Goal: Entertainment & Leisure: Consume media (video, audio)

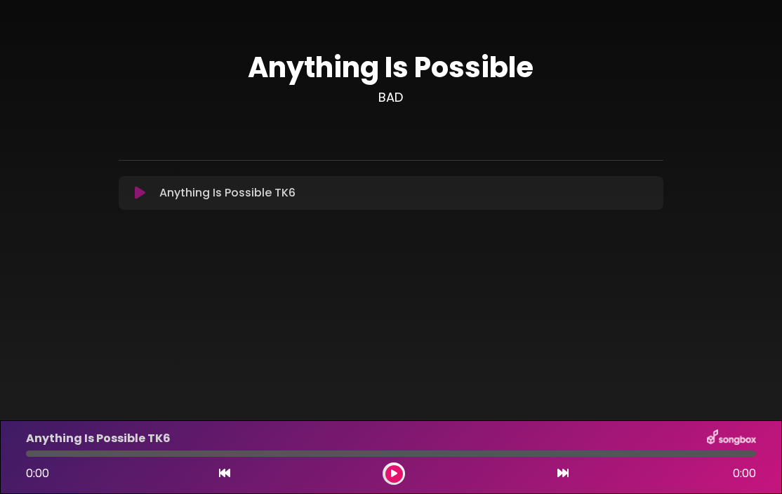
click at [133, 195] on button at bounding box center [140, 193] width 27 height 14
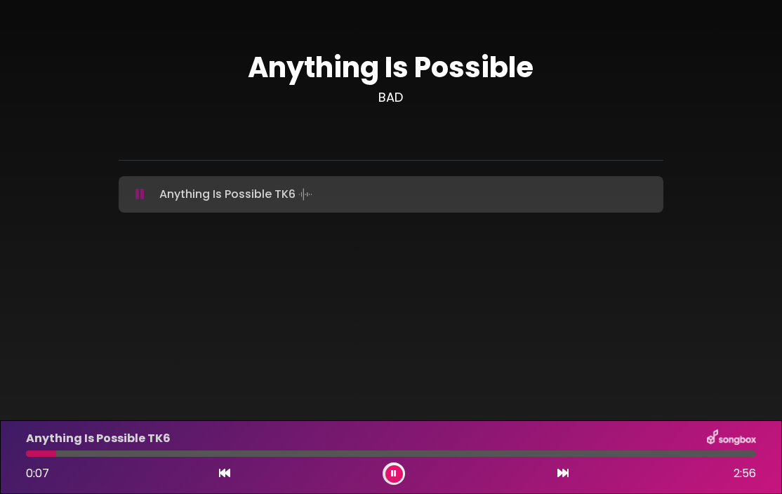
click at [396, 478] on button at bounding box center [394, 475] width 18 height 18
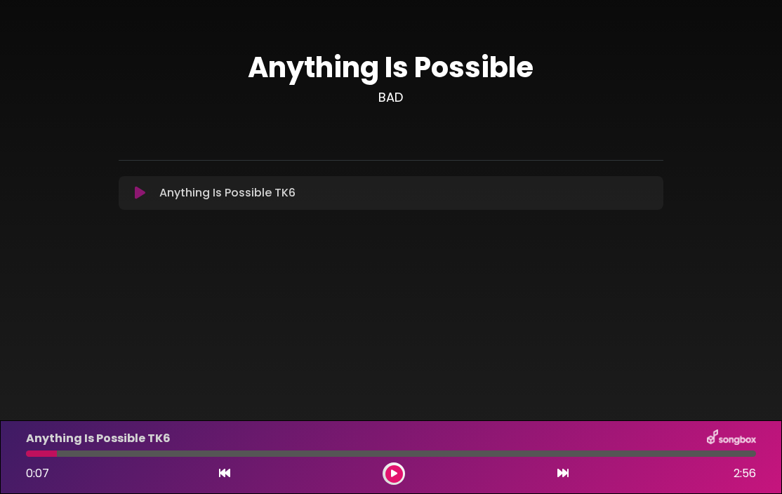
click at [227, 472] on icon at bounding box center [224, 473] width 11 height 11
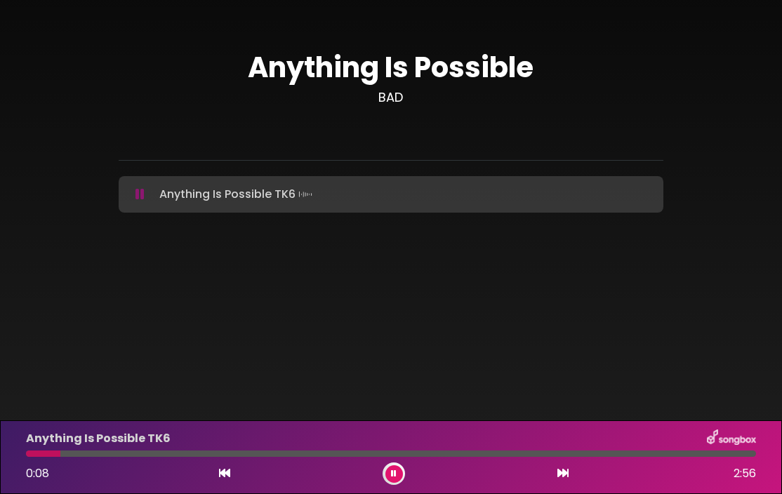
click at [227, 472] on icon at bounding box center [224, 473] width 11 height 11
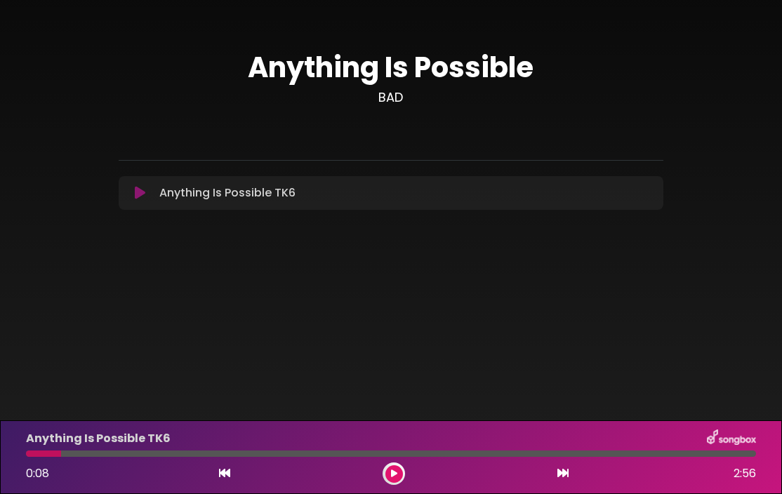
click at [227, 472] on icon at bounding box center [224, 473] width 11 height 11
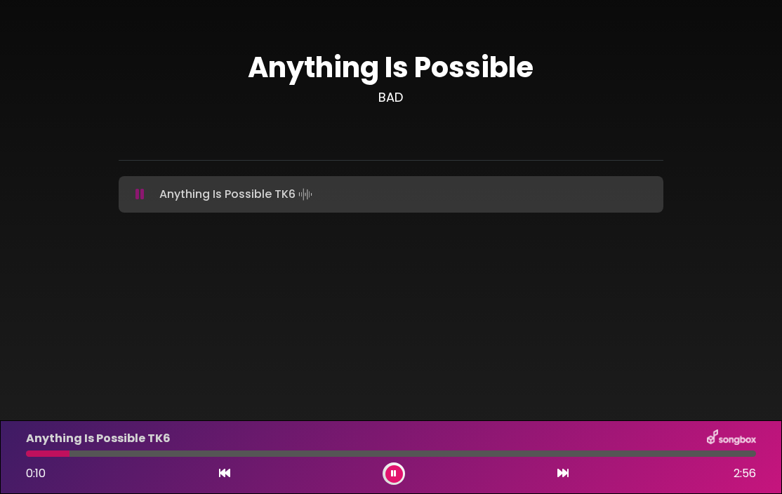
click at [28, 456] on div at bounding box center [48, 454] width 44 height 6
click at [27, 454] on div at bounding box center [32, 454] width 13 height 6
click at [392, 473] on icon at bounding box center [394, 474] width 6 height 8
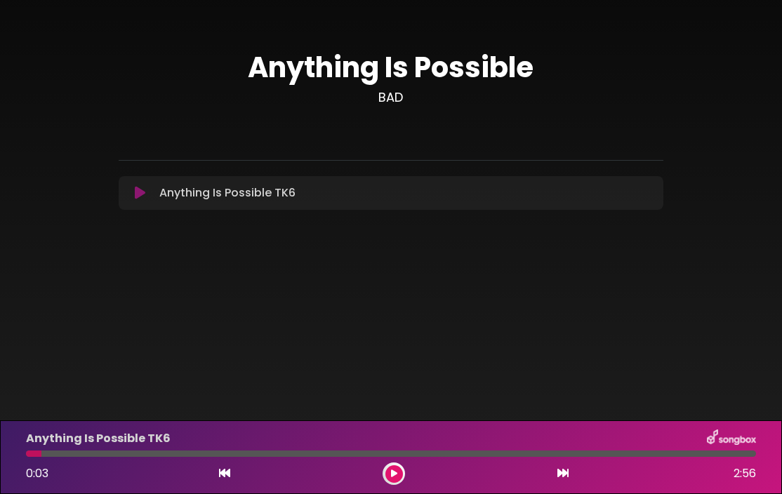
click at [27, 456] on div at bounding box center [33, 454] width 15 height 6
click at [29, 454] on div at bounding box center [33, 454] width 15 height 6
click at [392, 473] on icon at bounding box center [394, 474] width 6 height 8
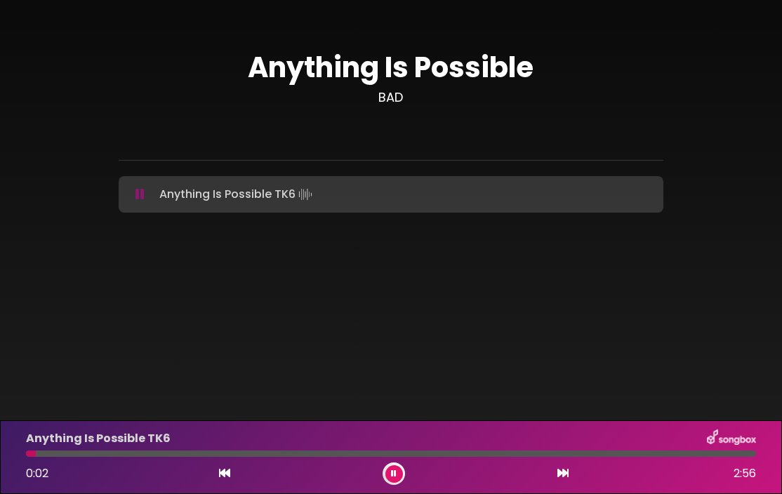
click at [28, 454] on div at bounding box center [31, 454] width 10 height 6
click at [390, 483] on div at bounding box center [394, 474] width 22 height 22
click at [154, 191] on div "Anything Is Possible TK6 Loading Track..." at bounding box center [404, 195] width 501 height 20
click at [156, 185] on div "Anything Is Possible TK6 Loading Track..." at bounding box center [404, 195] width 501 height 20
click at [226, 473] on icon at bounding box center [224, 473] width 11 height 11
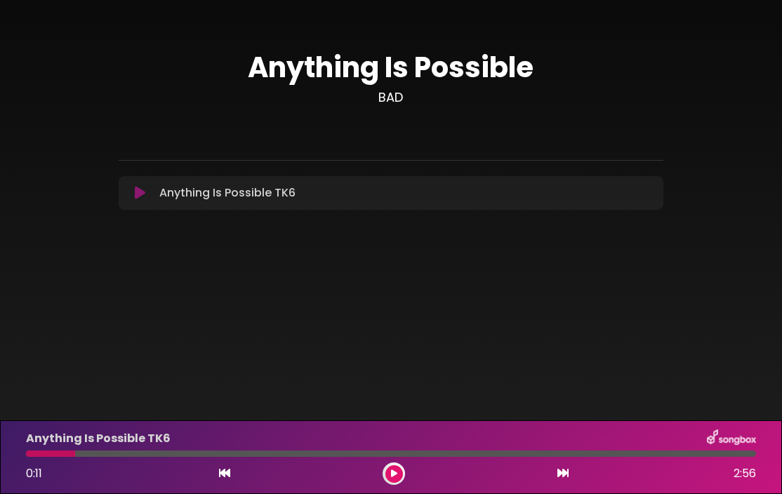
click at [226, 475] on icon at bounding box center [224, 473] width 11 height 11
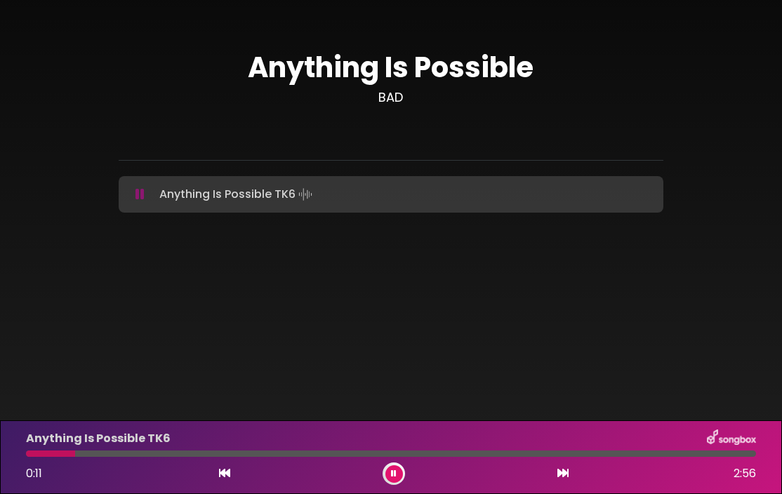
click at [226, 475] on icon at bounding box center [224, 473] width 11 height 11
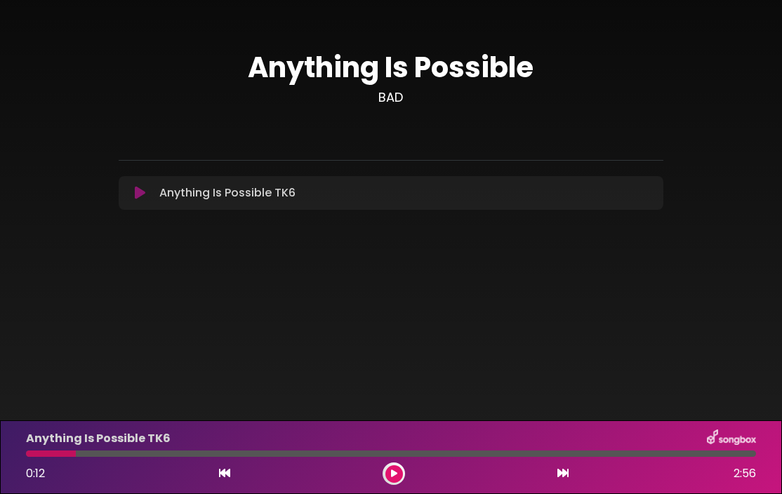
click at [226, 475] on icon at bounding box center [224, 473] width 11 height 11
click at [394, 470] on icon at bounding box center [394, 474] width 6 height 8
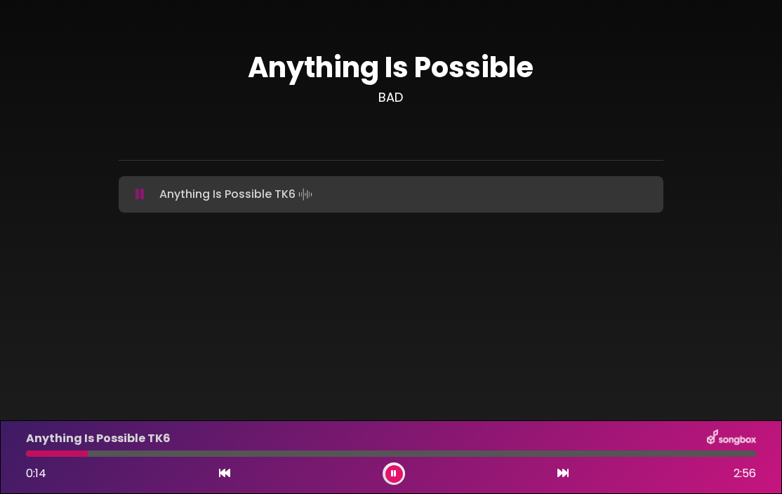
click at [29, 454] on div at bounding box center [57, 454] width 62 height 6
click at [395, 475] on icon at bounding box center [394, 474] width 6 height 8
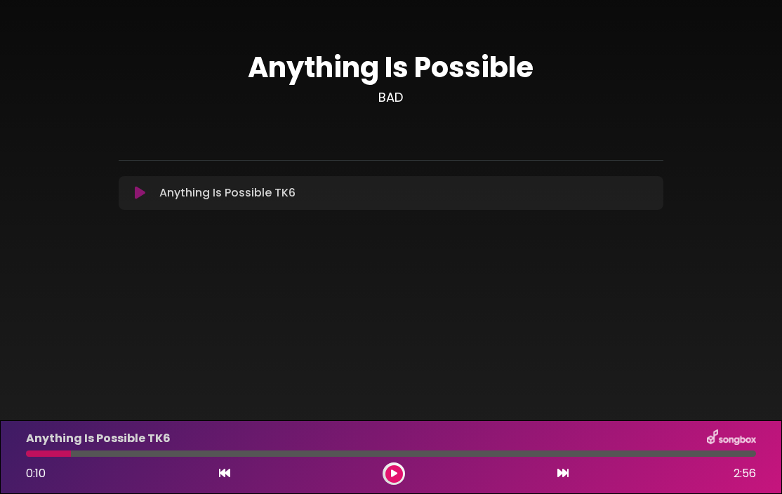
click at [395, 475] on icon at bounding box center [394, 474] width 6 height 8
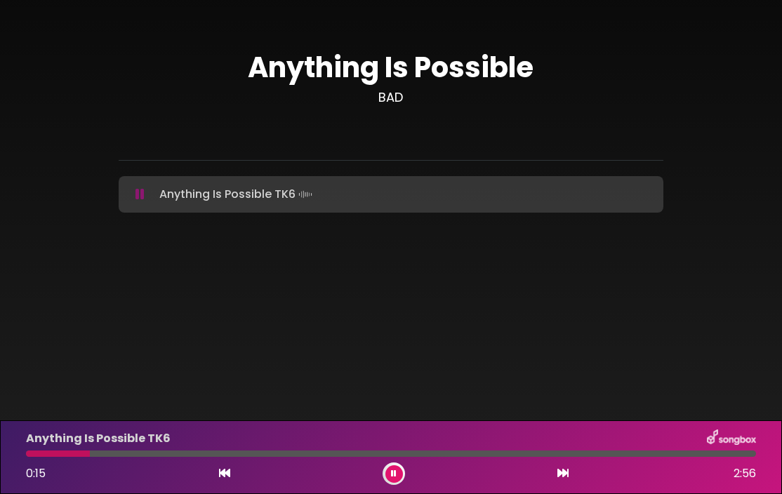
click at [55, 457] on div "Anything Is Possible TK6 0:15 2:56" at bounding box center [391, 457] width 747 height 55
click at [56, 454] on div at bounding box center [60, 454] width 68 height 6
click at [42, 451] on div at bounding box center [75, 454] width 99 height 6
click at [397, 472] on button at bounding box center [394, 475] width 18 height 18
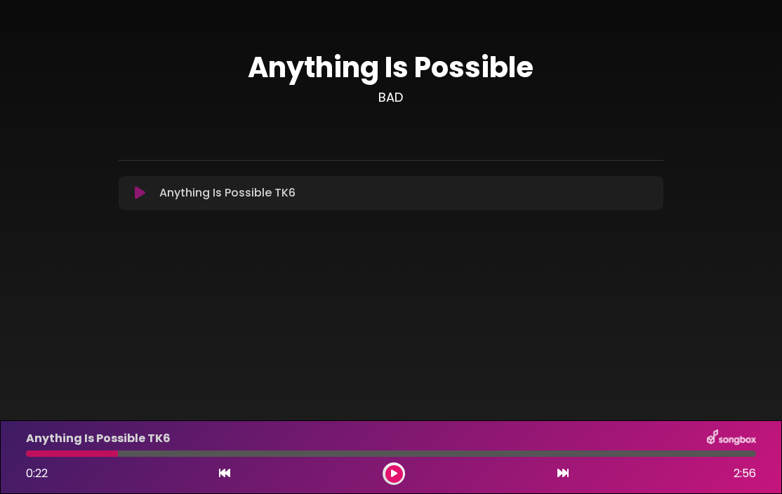
click at [397, 472] on button at bounding box center [394, 475] width 18 height 18
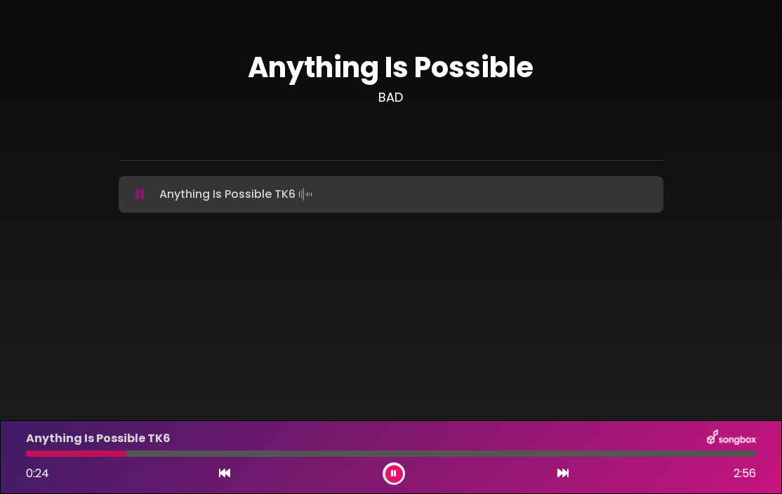
click at [396, 476] on icon at bounding box center [394, 474] width 6 height 8
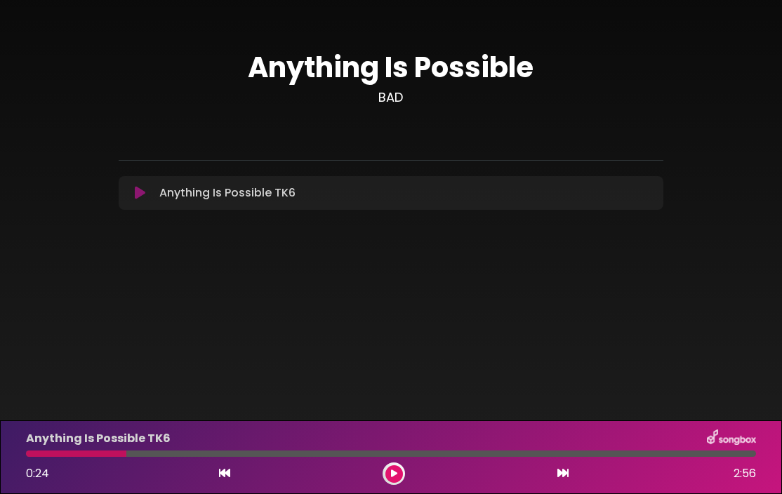
click at [114, 454] on div at bounding box center [76, 454] width 100 height 6
click at [109, 454] on div at bounding box center [76, 454] width 100 height 6
click at [392, 470] on icon at bounding box center [394, 474] width 6 height 8
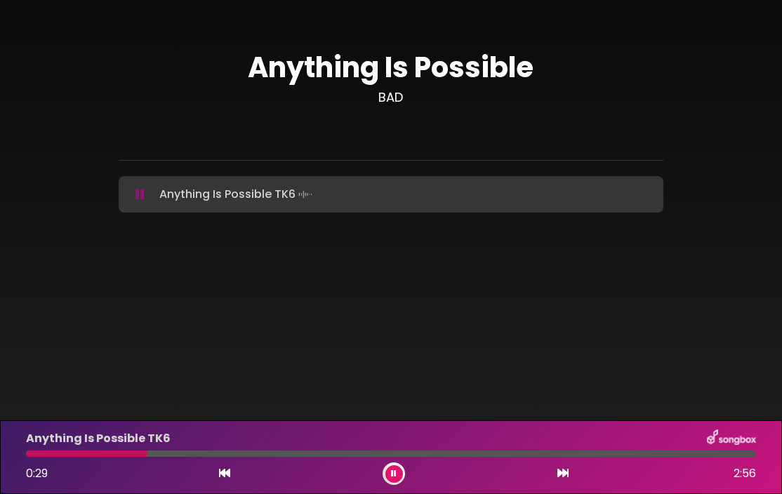
click at [391, 473] on icon at bounding box center [394, 474] width 6 height 8
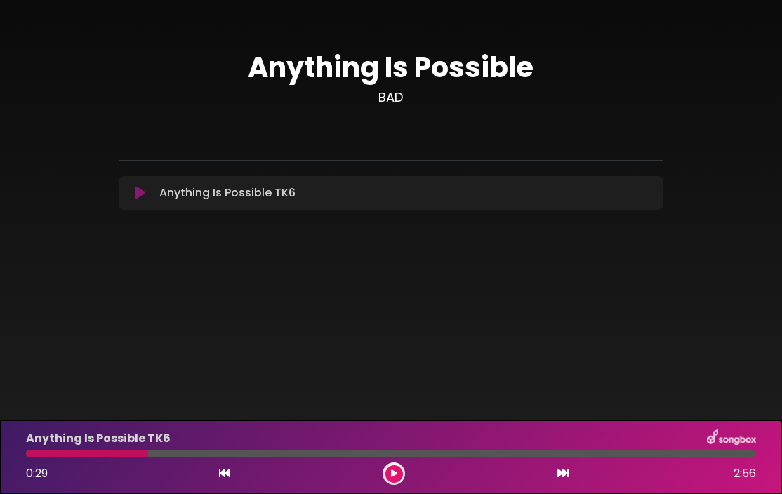
click at [128, 454] on div at bounding box center [87, 454] width 122 height 6
click at [398, 477] on button at bounding box center [394, 475] width 18 height 18
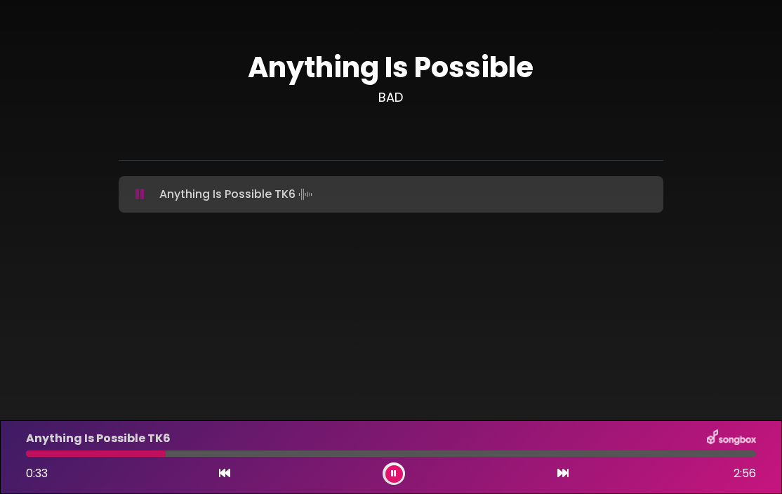
click at [395, 473] on icon at bounding box center [394, 474] width 6 height 8
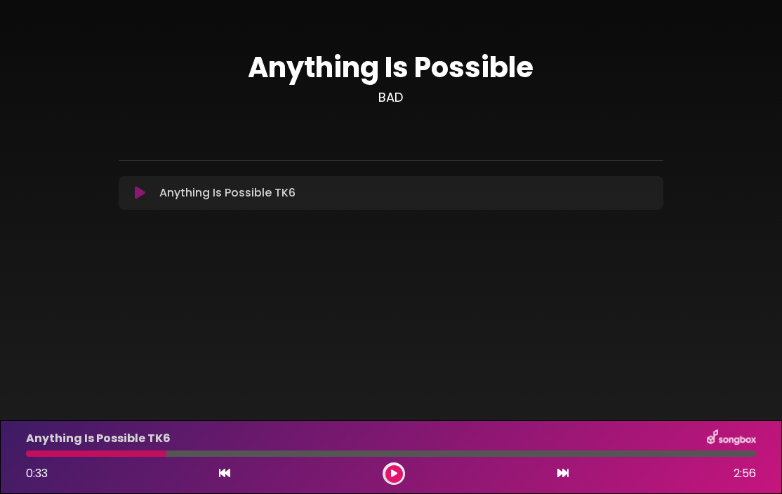
click at [149, 454] on div at bounding box center [96, 454] width 140 height 6
click at [395, 477] on icon at bounding box center [394, 474] width 6 height 8
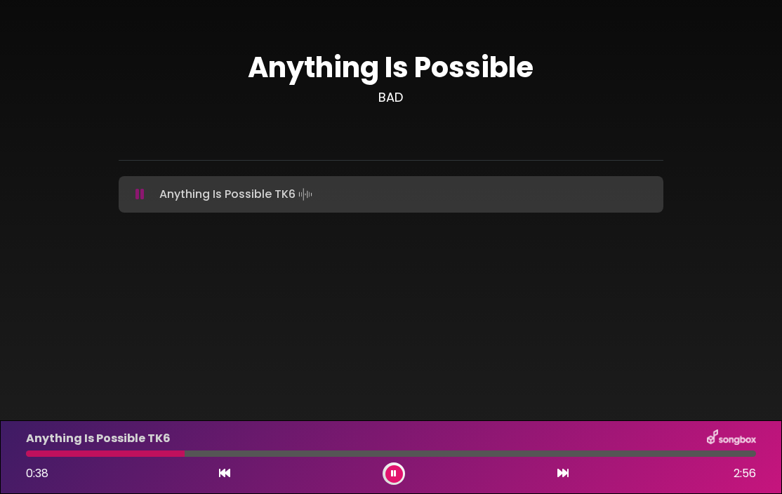
click at [399, 475] on button at bounding box center [394, 475] width 18 height 18
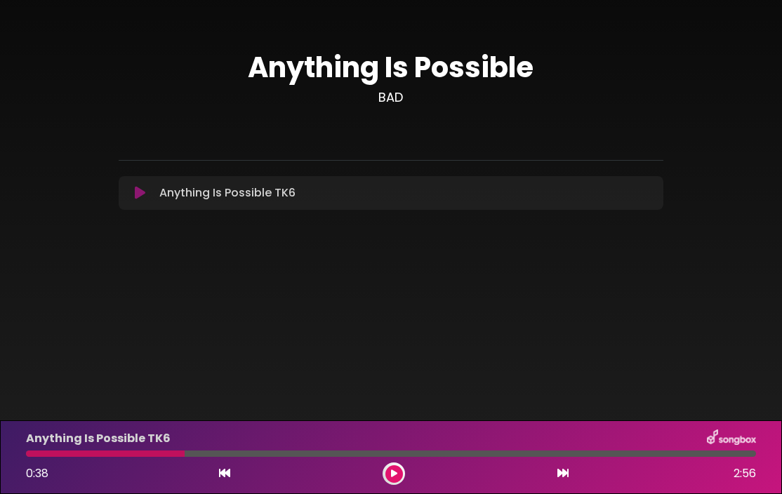
click at [399, 475] on button at bounding box center [394, 475] width 18 height 18
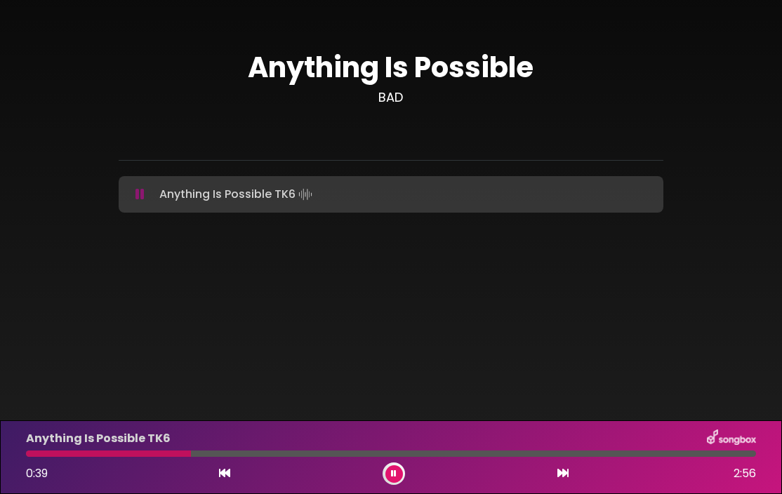
click at [169, 455] on div at bounding box center [108, 454] width 165 height 6
click at [148, 452] on div at bounding box center [101, 454] width 150 height 6
click at [133, 452] on div at bounding box center [95, 454] width 138 height 6
click at [395, 475] on icon at bounding box center [394, 474] width 6 height 8
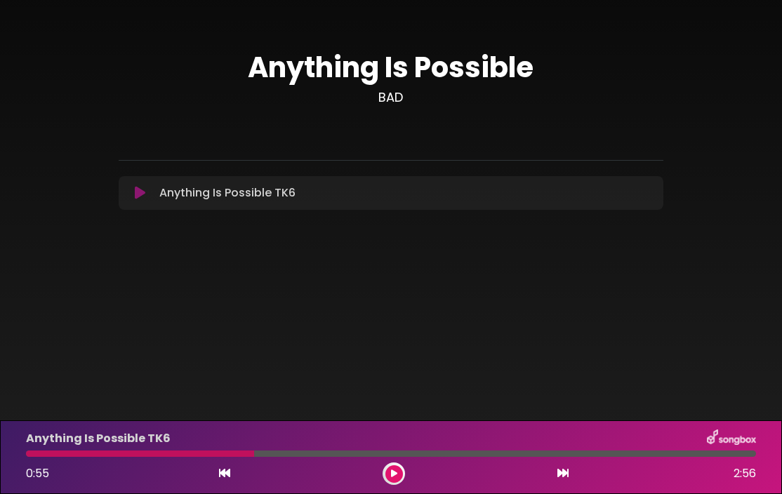
click at [397, 476] on button at bounding box center [394, 475] width 18 height 18
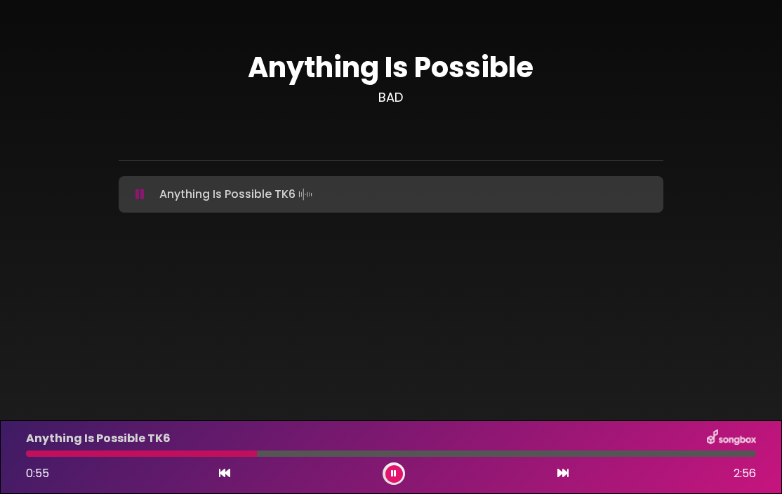
click at [230, 455] on div at bounding box center [141, 454] width 231 height 6
click at [395, 477] on icon at bounding box center [394, 474] width 6 height 8
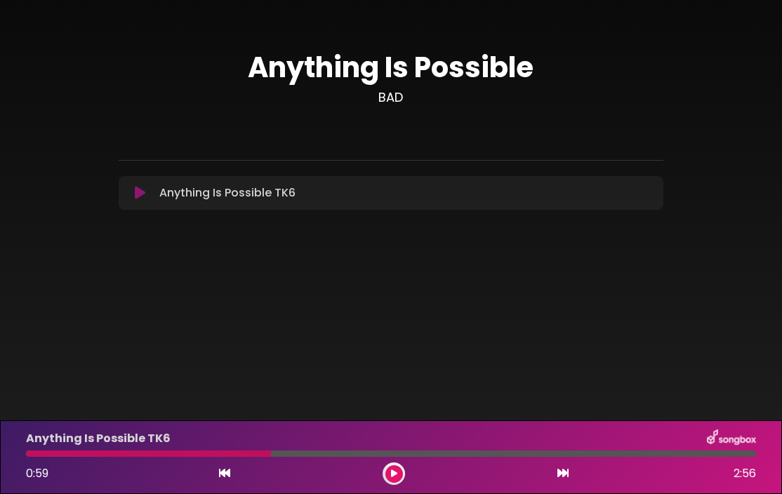
click at [246, 454] on div at bounding box center [148, 454] width 245 height 6
click at [400, 471] on button at bounding box center [394, 475] width 18 height 18
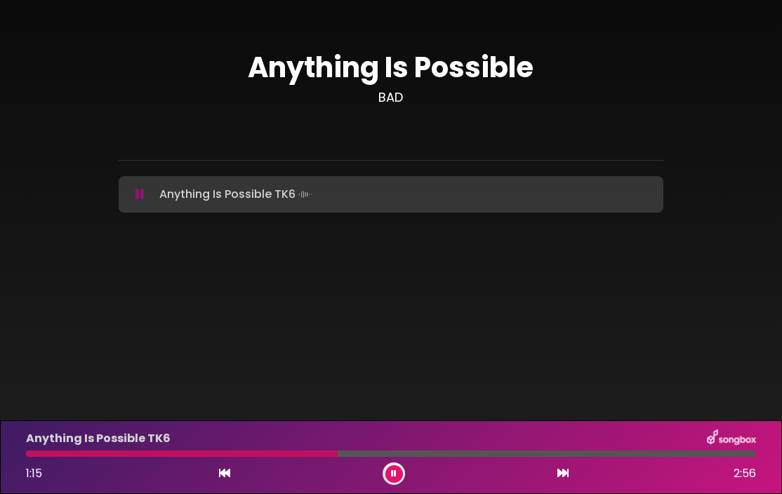
click at [400, 471] on button at bounding box center [394, 475] width 18 height 18
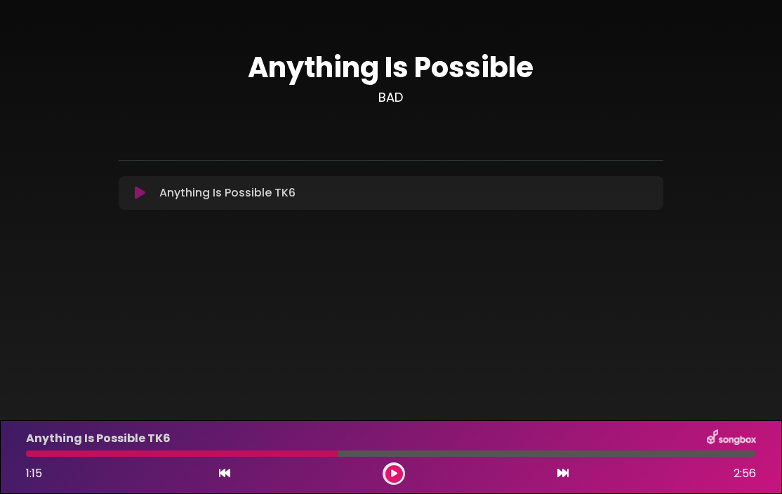
click at [318, 454] on div at bounding box center [182, 454] width 312 height 6
click at [394, 473] on icon at bounding box center [394, 474] width 6 height 8
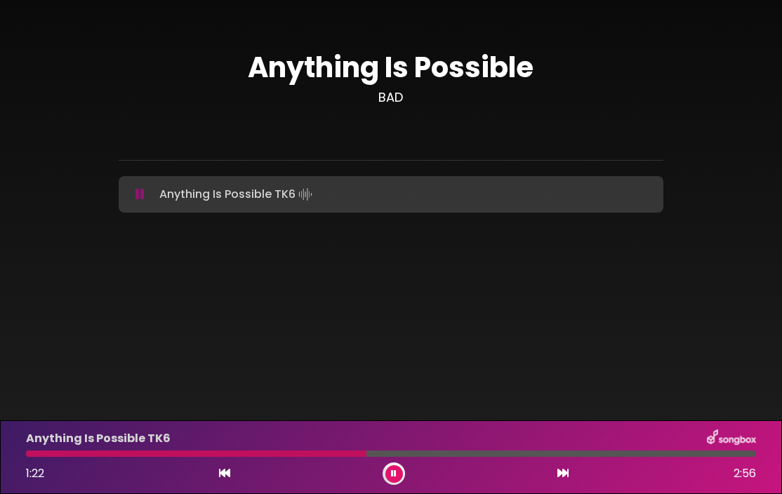
click at [324, 456] on div at bounding box center [196, 454] width 341 height 6
click at [319, 456] on div at bounding box center [189, 454] width 326 height 6
click at [318, 454] on div at bounding box center [182, 454] width 312 height 6
click at [395, 470] on icon at bounding box center [394, 474] width 6 height 8
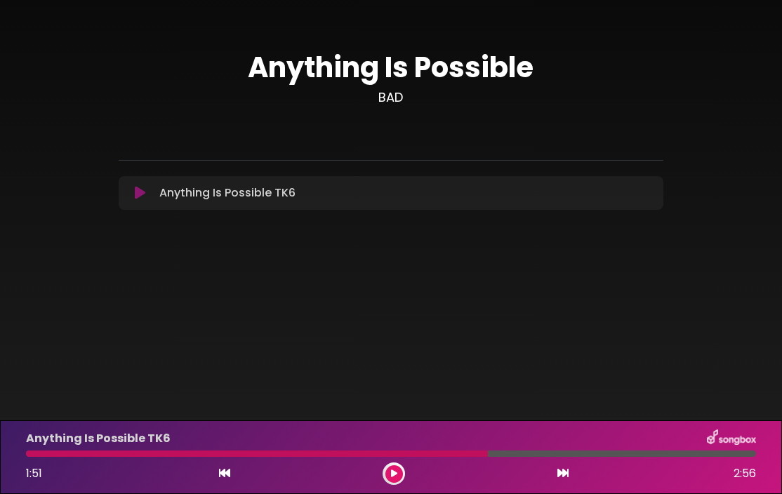
click at [441, 456] on div at bounding box center [257, 454] width 462 height 6
click at [392, 471] on icon at bounding box center [394, 474] width 6 height 8
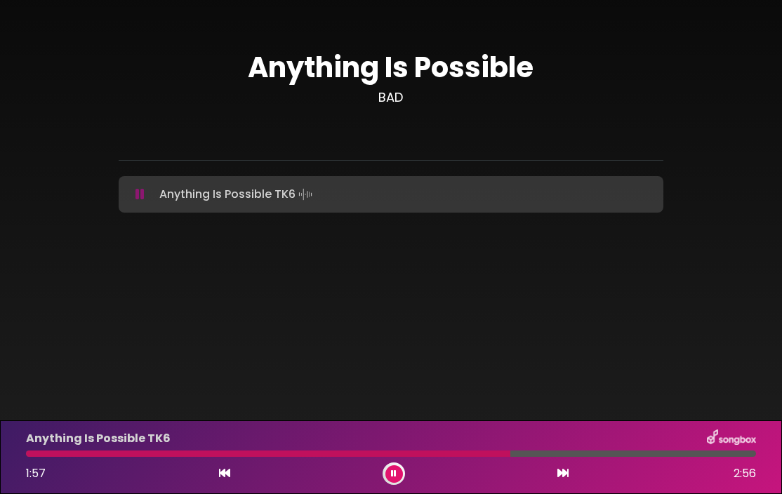
click at [392, 471] on icon at bounding box center [394, 474] width 6 height 8
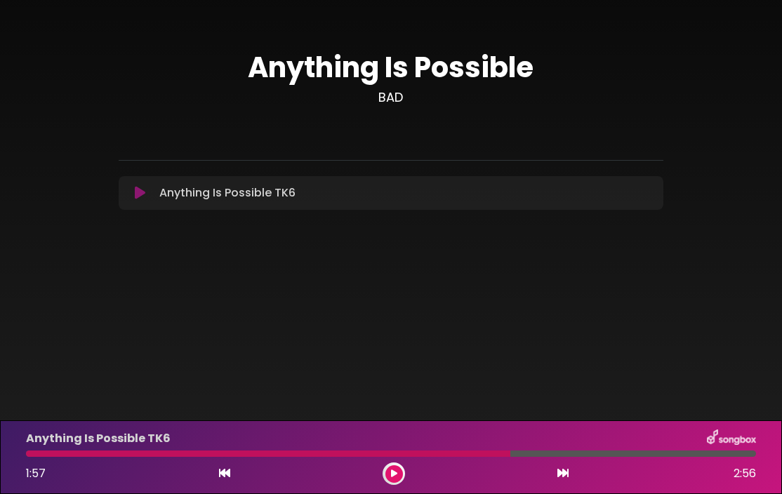
click at [381, 457] on div "Anything Is Possible TK6 1:57 2:56" at bounding box center [391, 457] width 747 height 55
click at [399, 475] on button at bounding box center [394, 475] width 18 height 18
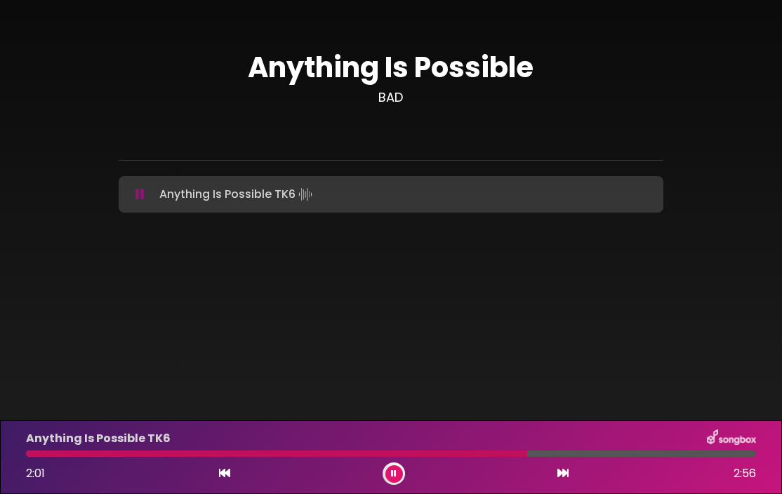
click at [494, 453] on div at bounding box center [276, 454] width 501 height 6
click at [391, 473] on icon at bounding box center [394, 474] width 6 height 8
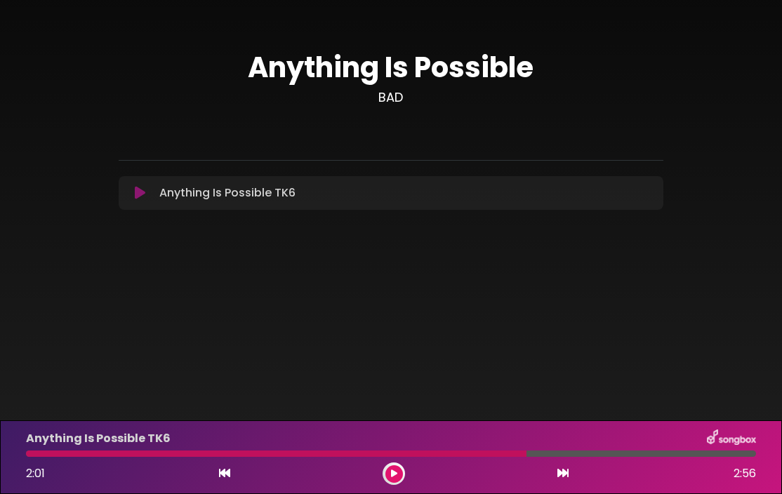
click at [391, 473] on icon at bounding box center [394, 474] width 6 height 8
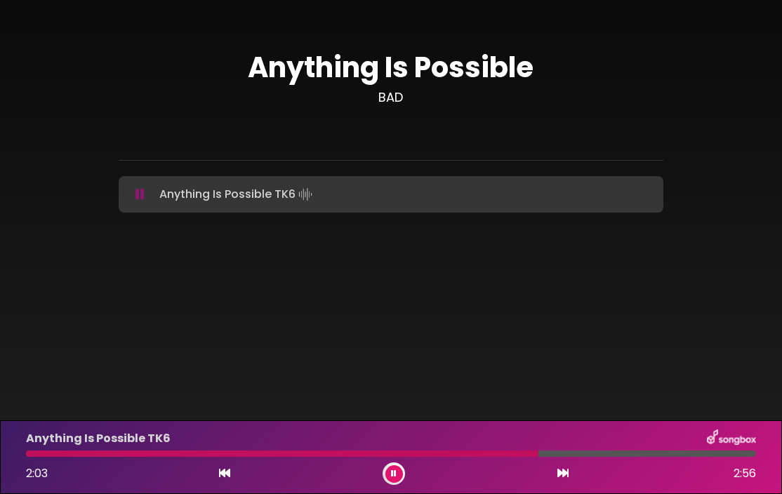
click at [503, 454] on div at bounding box center [282, 454] width 513 height 6
click at [397, 470] on button at bounding box center [394, 475] width 18 height 18
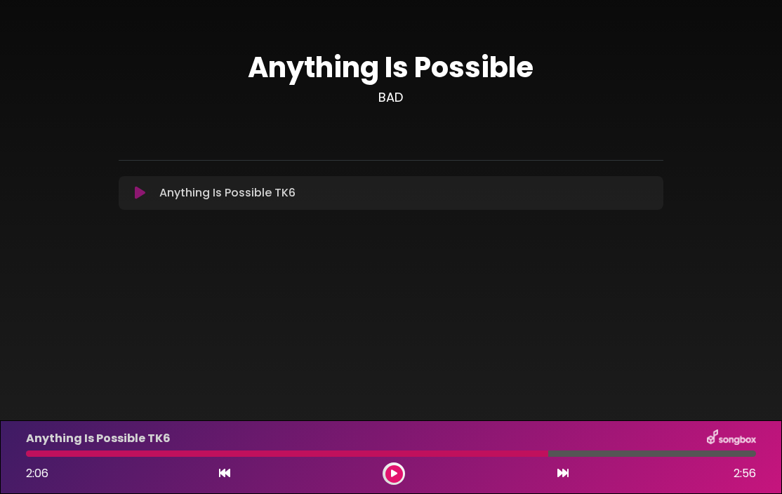
click at [397, 470] on icon at bounding box center [394, 474] width 6 height 8
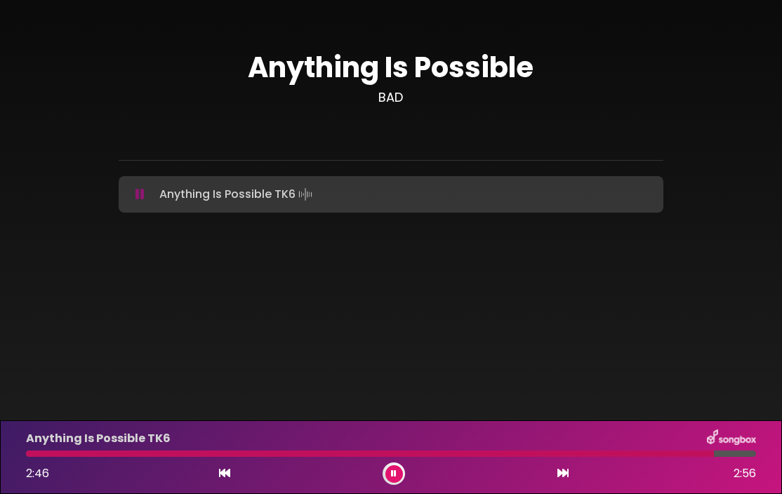
click at [672, 454] on div at bounding box center [370, 454] width 688 height 6
click at [666, 453] on div at bounding box center [352, 454] width 652 height 6
click at [651, 455] on div at bounding box center [349, 454] width 647 height 6
click at [392, 475] on icon at bounding box center [394, 474] width 6 height 8
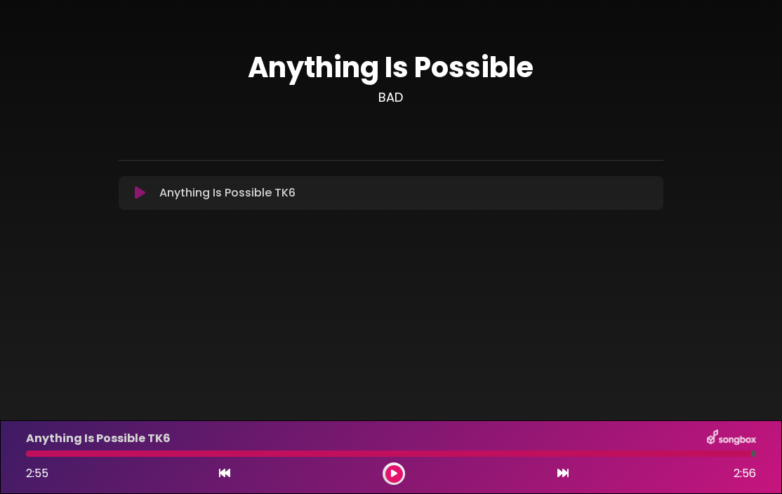
click at [606, 454] on div at bounding box center [388, 454] width 725 height 6
click at [396, 472] on icon at bounding box center [394, 474] width 6 height 8
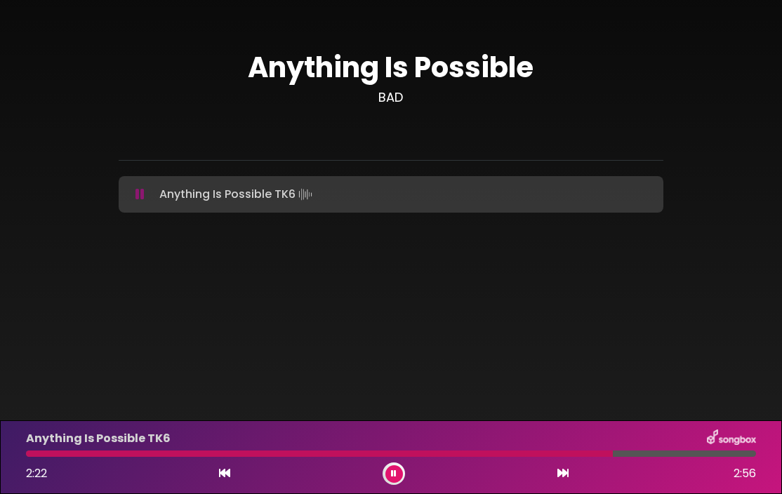
click at [559, 455] on div at bounding box center [319, 454] width 587 height 6
click at [544, 454] on div at bounding box center [294, 454] width 536 height 6
click at [692, 458] on div "Anything Is Possible TK6 2:48 2:56" at bounding box center [391, 457] width 747 height 55
click at [399, 473] on button at bounding box center [394, 475] width 18 height 18
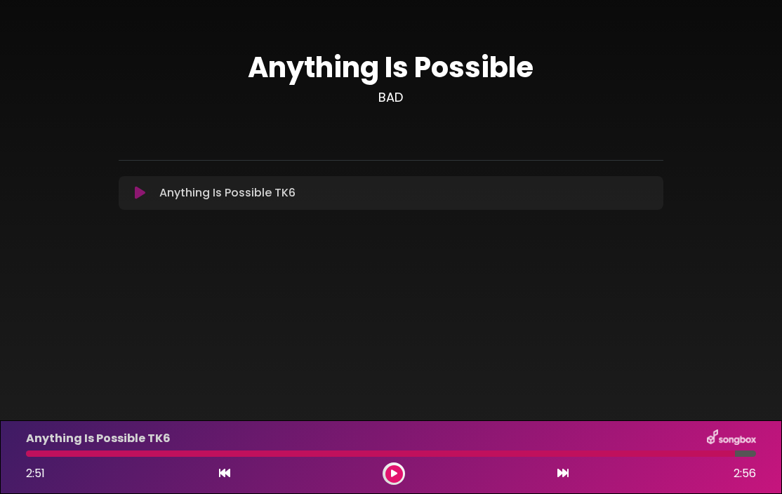
click at [392, 471] on icon at bounding box center [394, 474] width 6 height 8
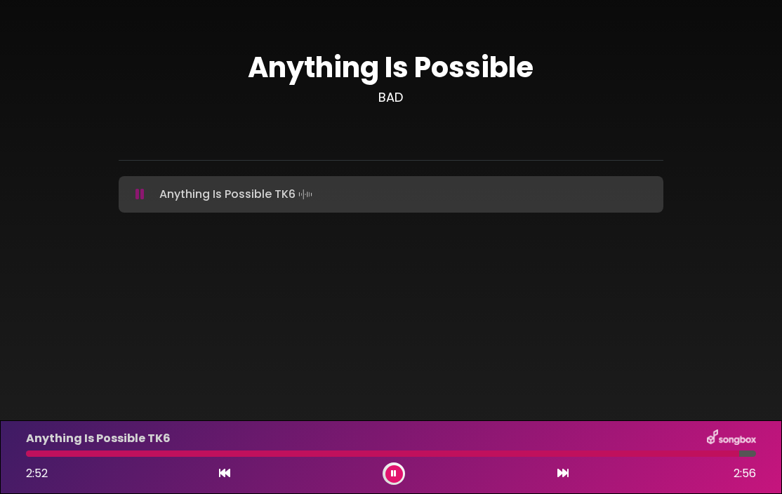
click at [694, 454] on div at bounding box center [382, 454] width 713 height 6
click at [666, 456] on div at bounding box center [363, 454] width 675 height 6
click at [396, 477] on icon at bounding box center [394, 474] width 6 height 8
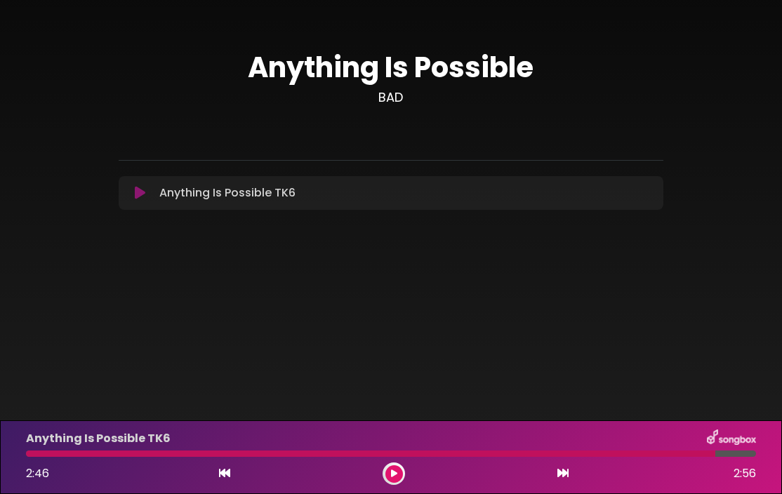
click at [396, 477] on icon at bounding box center [394, 474] width 6 height 8
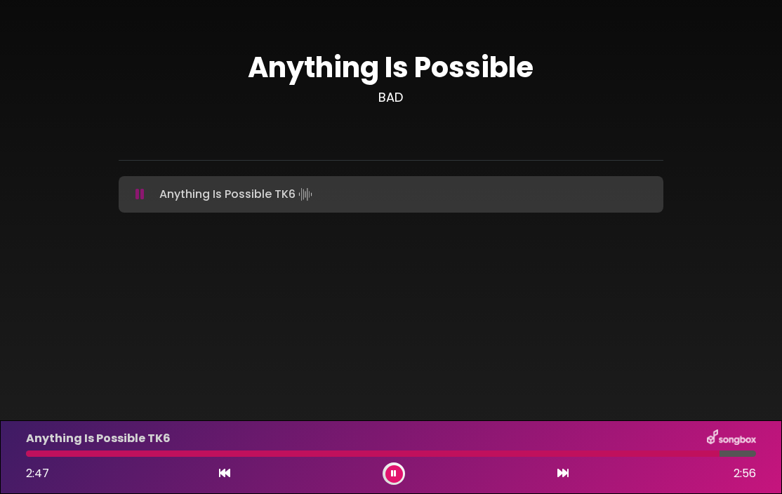
click at [673, 458] on div "Anything Is Possible TK6 2:47 2:56" at bounding box center [391, 457] width 747 height 55
click at [673, 455] on div at bounding box center [377, 454] width 702 height 6
